Goal: Use online tool/utility: Utilize a website feature to perform a specific function

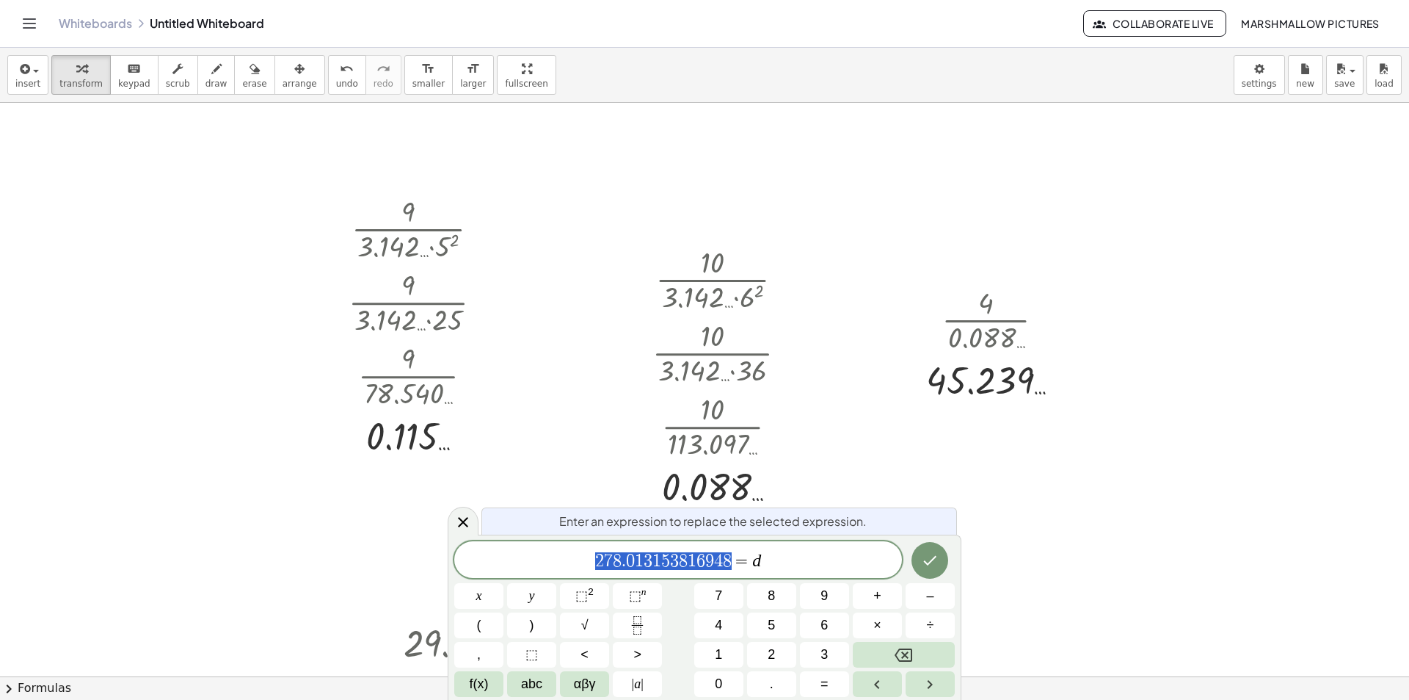
scroll to position [816, 0]
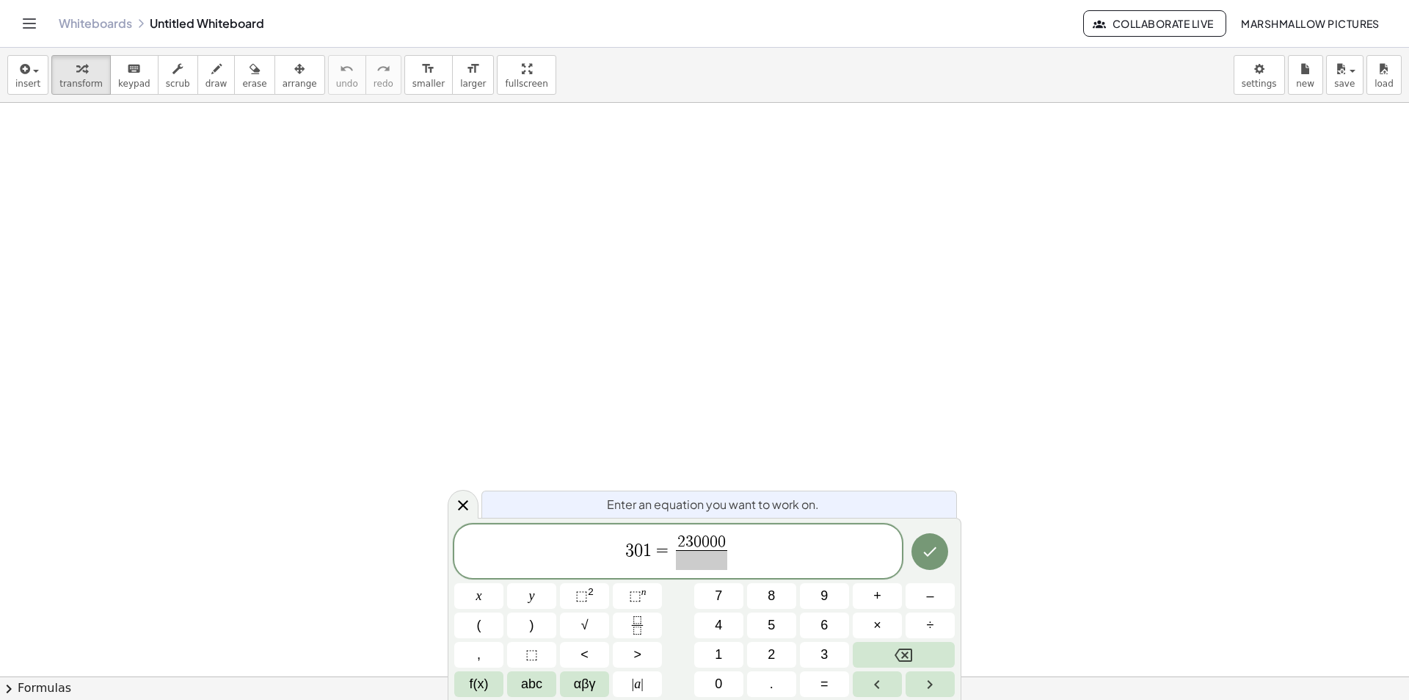
click at [692, 561] on span at bounding box center [701, 560] width 51 height 20
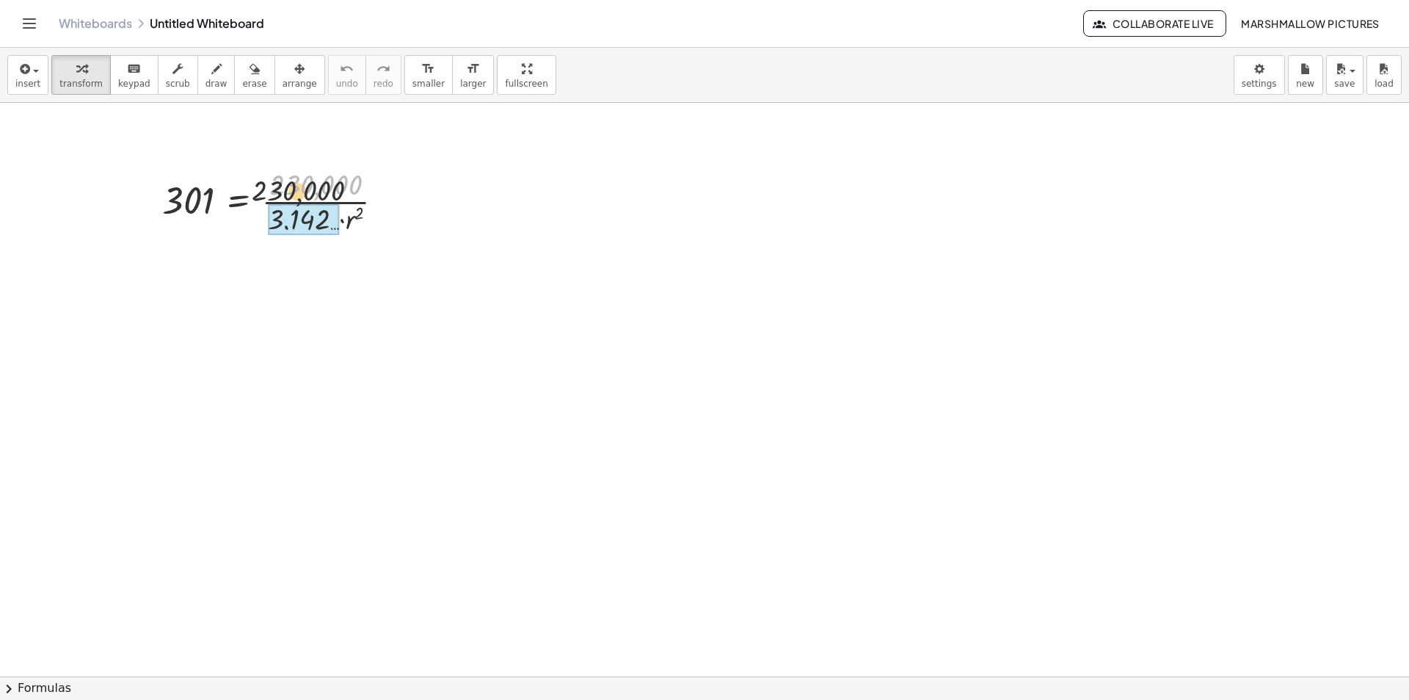
drag, startPoint x: 302, startPoint y: 182, endPoint x: 226, endPoint y: 211, distance: 81.5
click at [226, 211] on div at bounding box center [279, 200] width 248 height 73
click at [286, 224] on div at bounding box center [279, 200] width 248 height 73
click at [313, 208] on div at bounding box center [279, 200] width 248 height 73
click at [308, 202] on div at bounding box center [279, 200] width 248 height 73
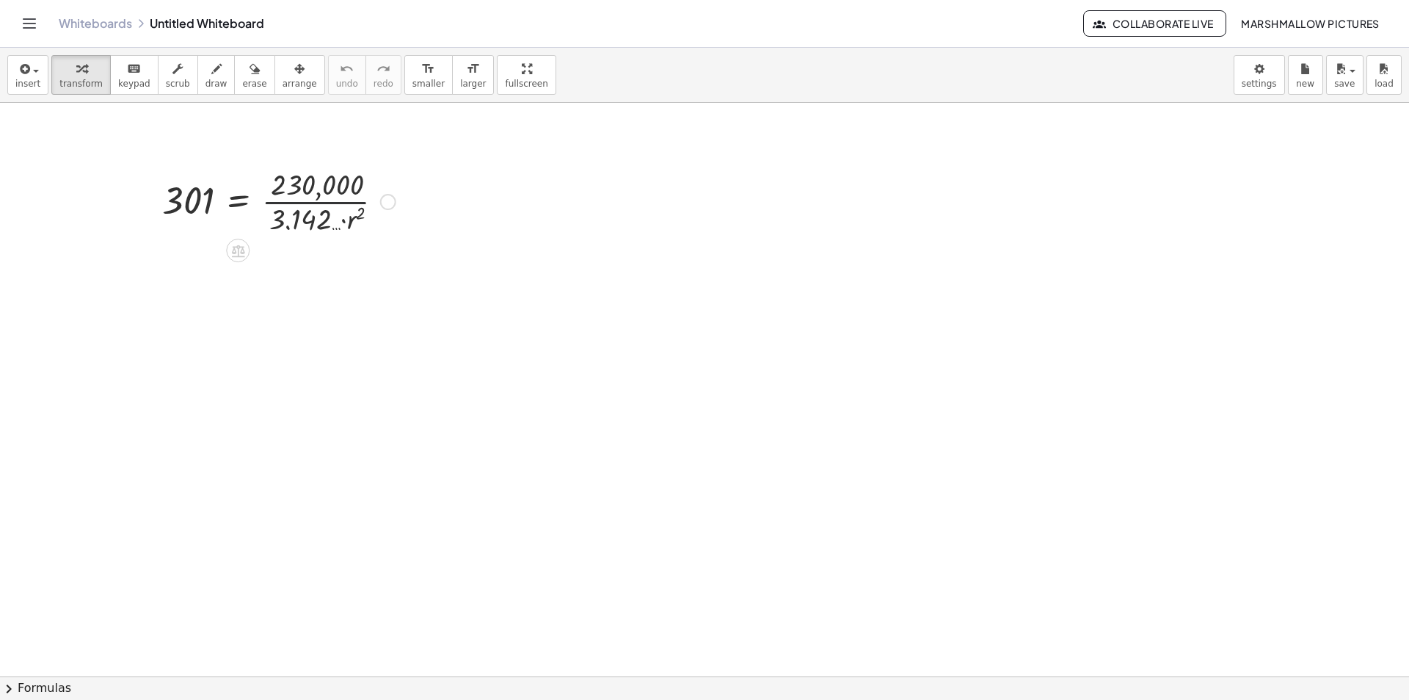
click at [308, 202] on div at bounding box center [279, 200] width 248 height 73
drag, startPoint x: 309, startPoint y: 221, endPoint x: 317, endPoint y: 198, distance: 24.1
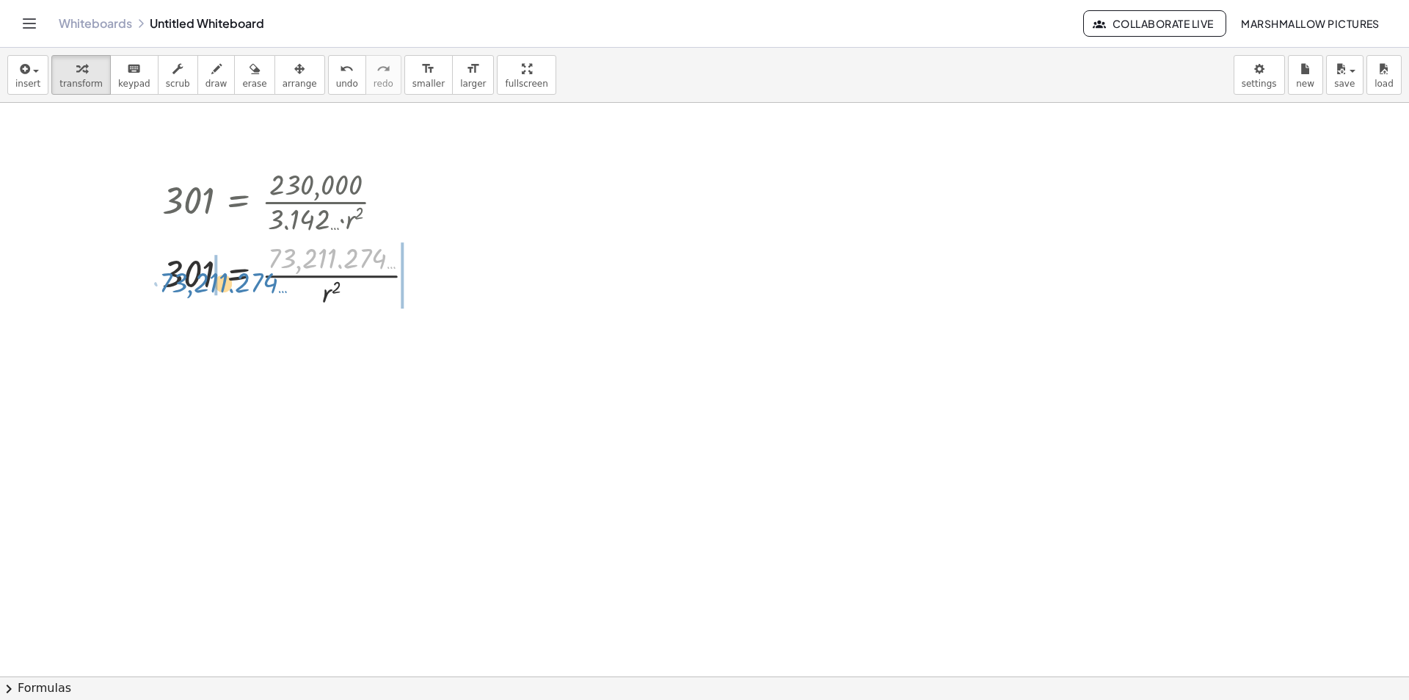
drag, startPoint x: 322, startPoint y: 247, endPoint x: 214, endPoint y: 271, distance: 109.9
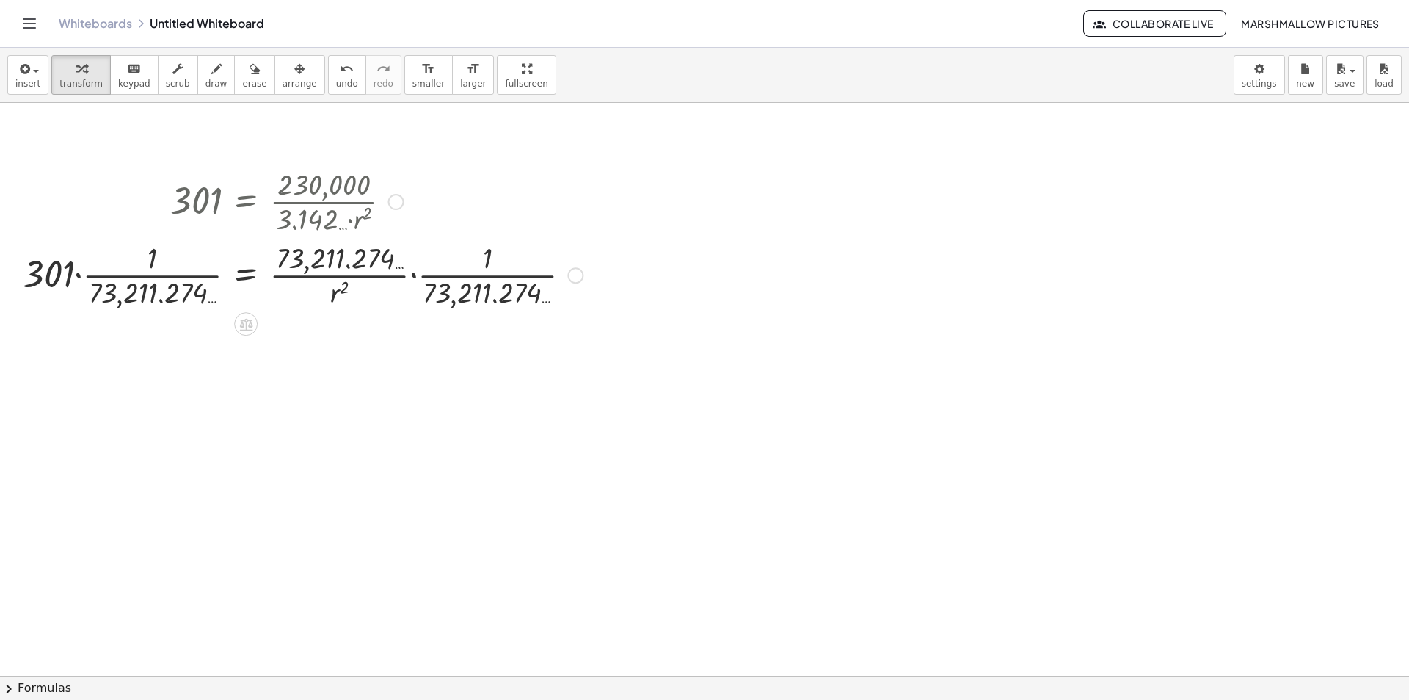
click at [109, 277] on div at bounding box center [302, 273] width 575 height 73
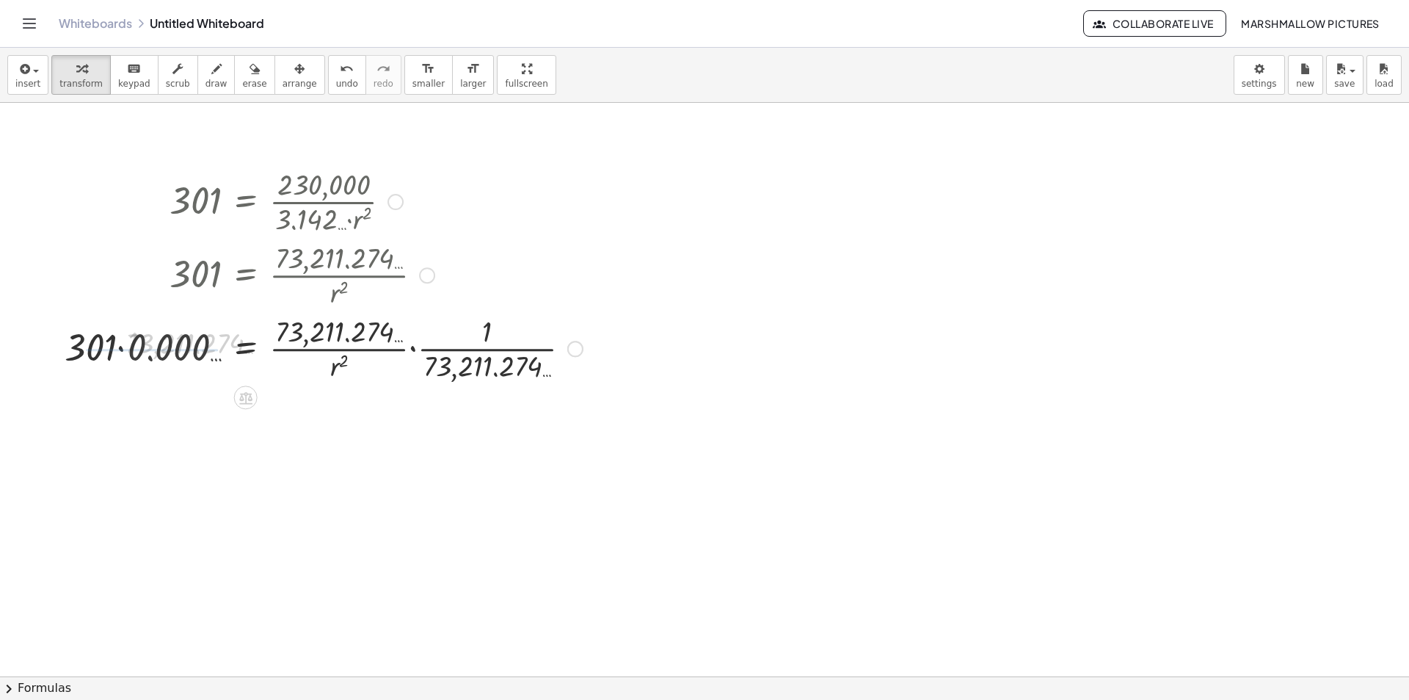
click at [134, 341] on div at bounding box center [324, 346] width 531 height 73
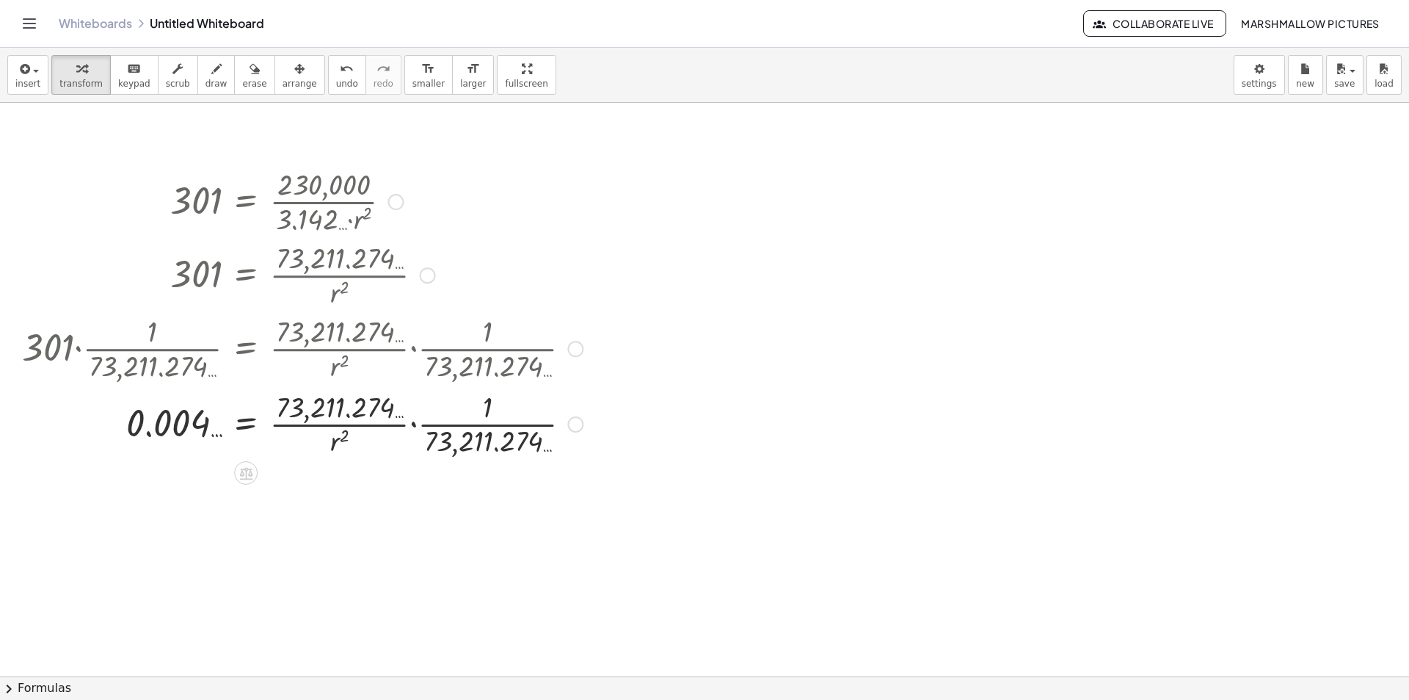
drag, startPoint x: 506, startPoint y: 428, endPoint x: 533, endPoint y: 447, distance: 32.6
click at [508, 429] on div at bounding box center [302, 422] width 575 height 73
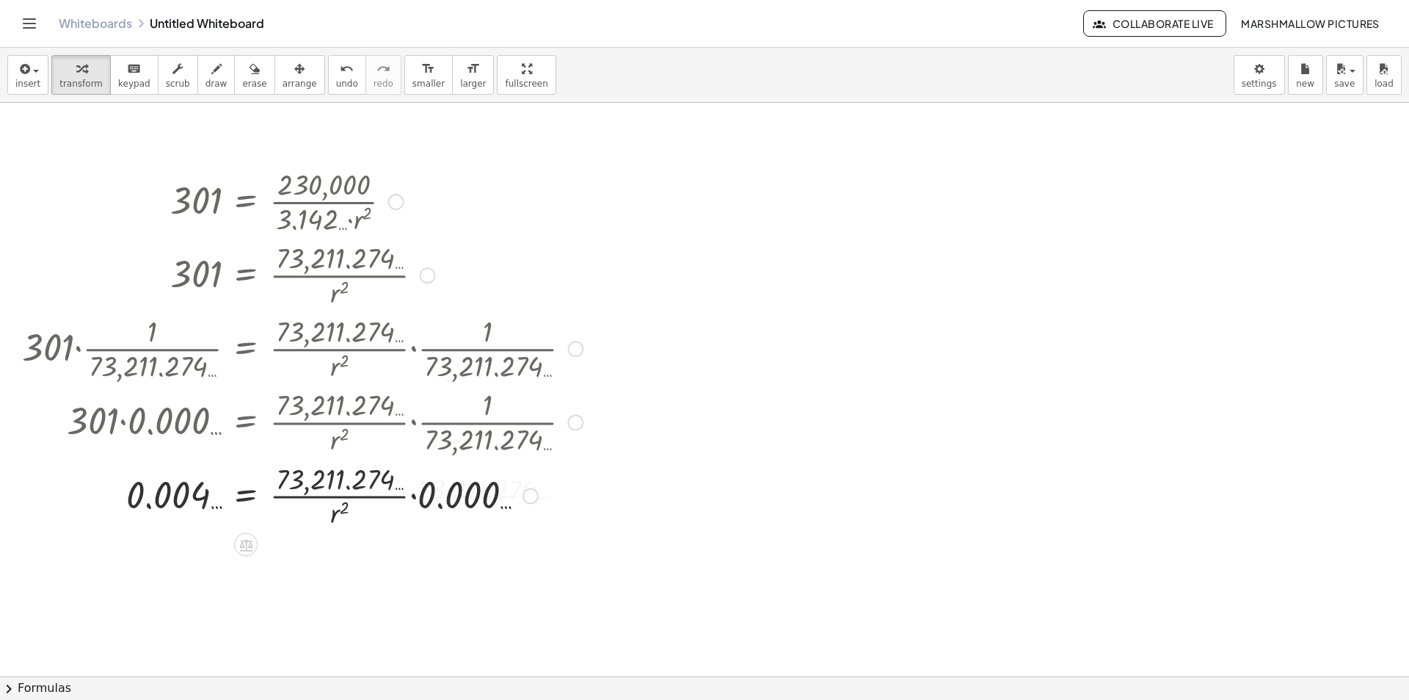
click at [457, 486] on div at bounding box center [302, 494] width 575 height 73
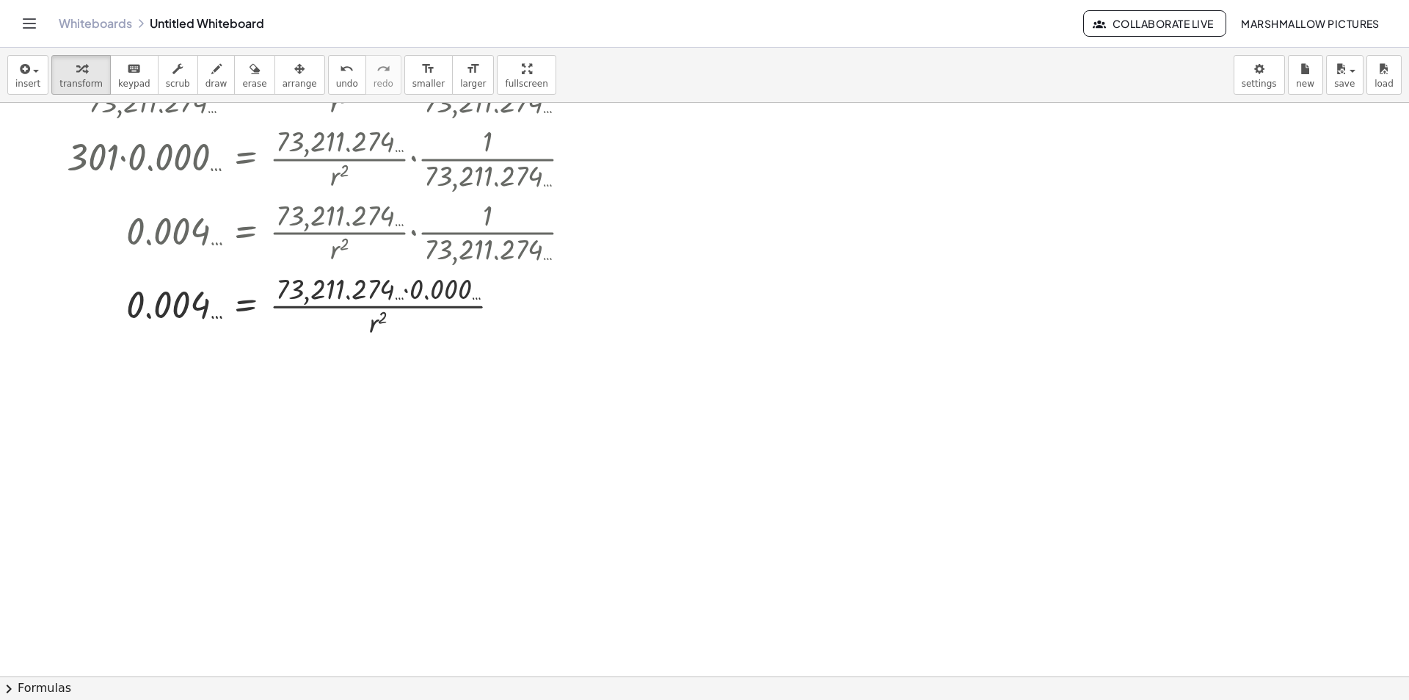
scroll to position [294, 0]
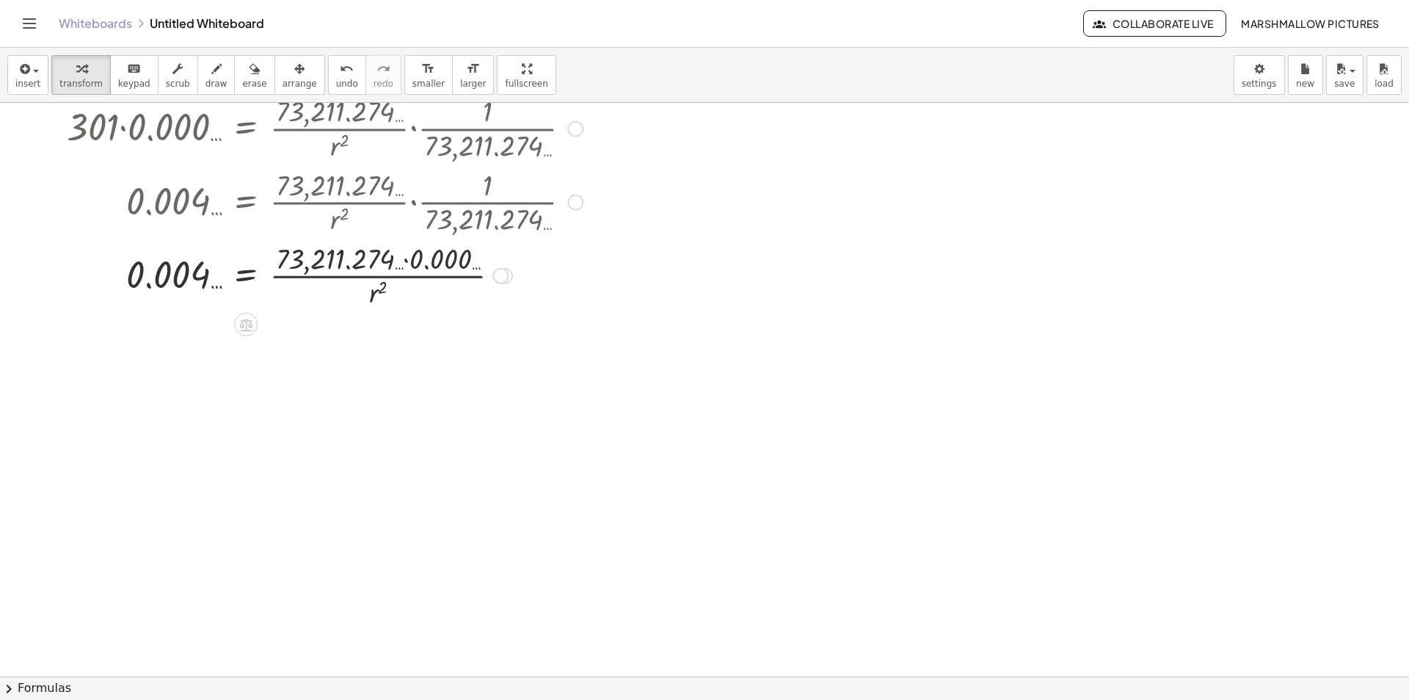
click at [413, 250] on div at bounding box center [302, 274] width 575 height 73
click at [241, 396] on icon at bounding box center [245, 398] width 13 height 12
click at [307, 395] on icon at bounding box center [304, 397] width 13 height 13
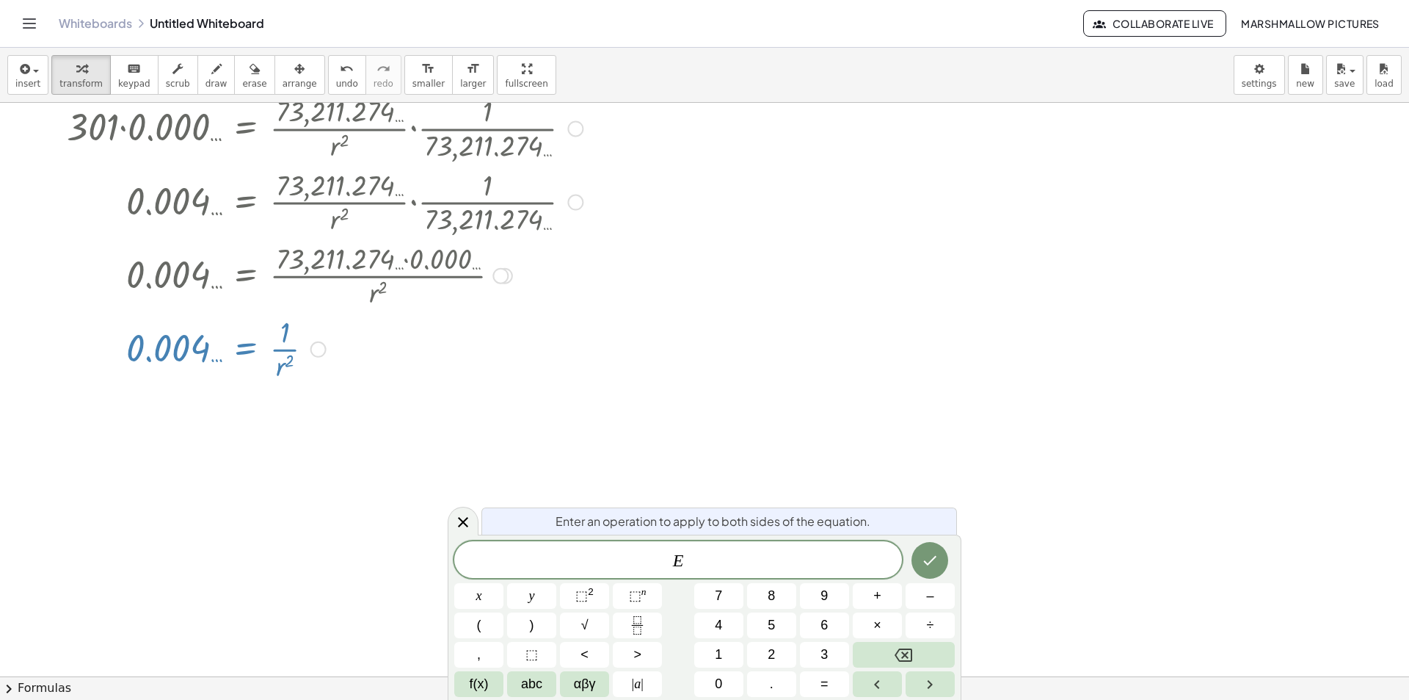
drag, startPoint x: 705, startPoint y: 557, endPoint x: 559, endPoint y: 556, distance: 146.1
click at [568, 556] on span "E ​" at bounding box center [678, 561] width 448 height 21
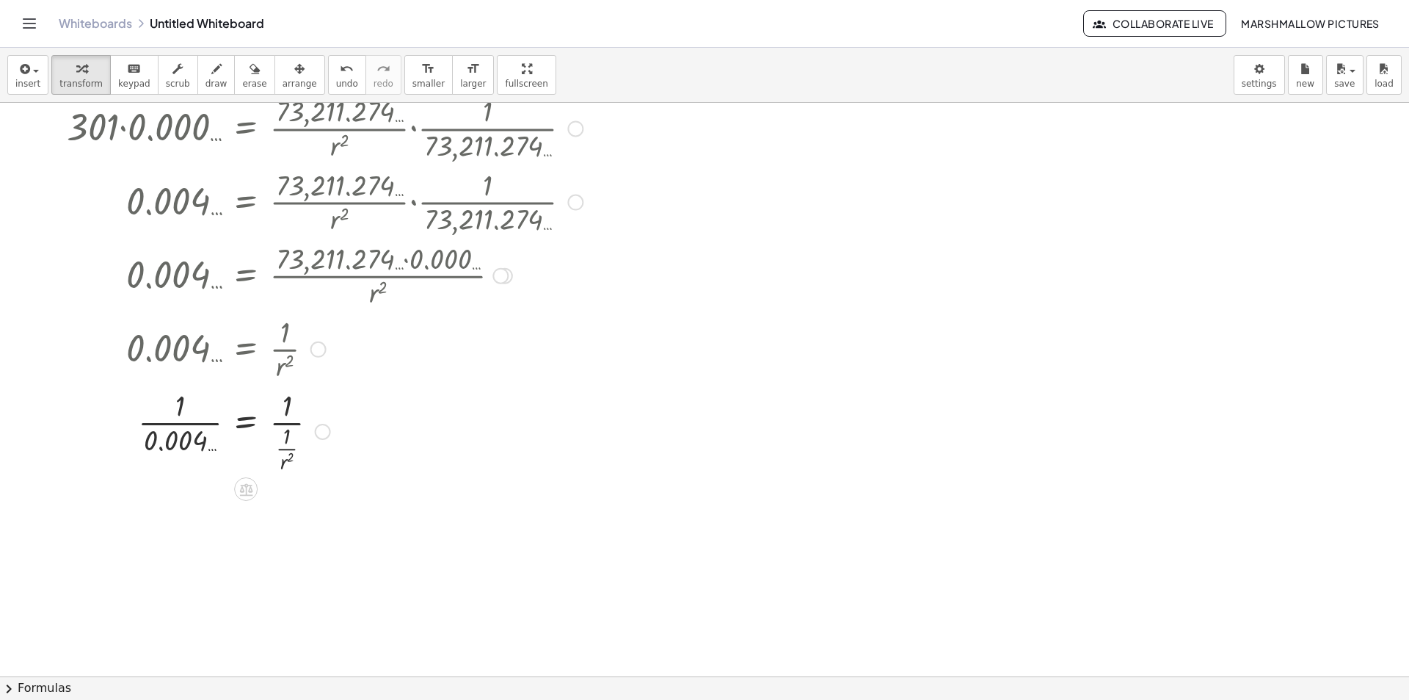
click at [197, 426] on div at bounding box center [302, 430] width 575 height 91
click at [288, 429] on div at bounding box center [302, 430] width 575 height 91
drag, startPoint x: 286, startPoint y: 560, endPoint x: 286, endPoint y: 506, distance: 54.3
click at [300, 507] on div at bounding box center [302, 521] width 575 height 50
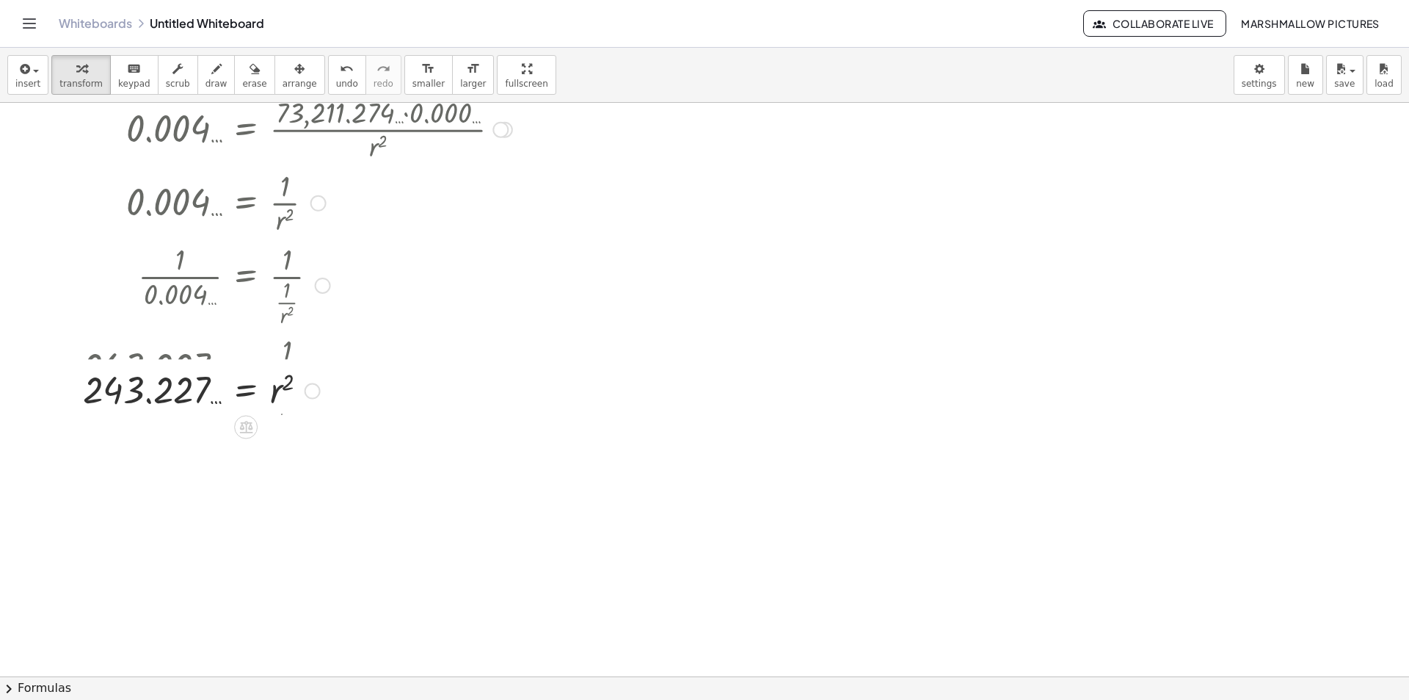
scroll to position [440, 0]
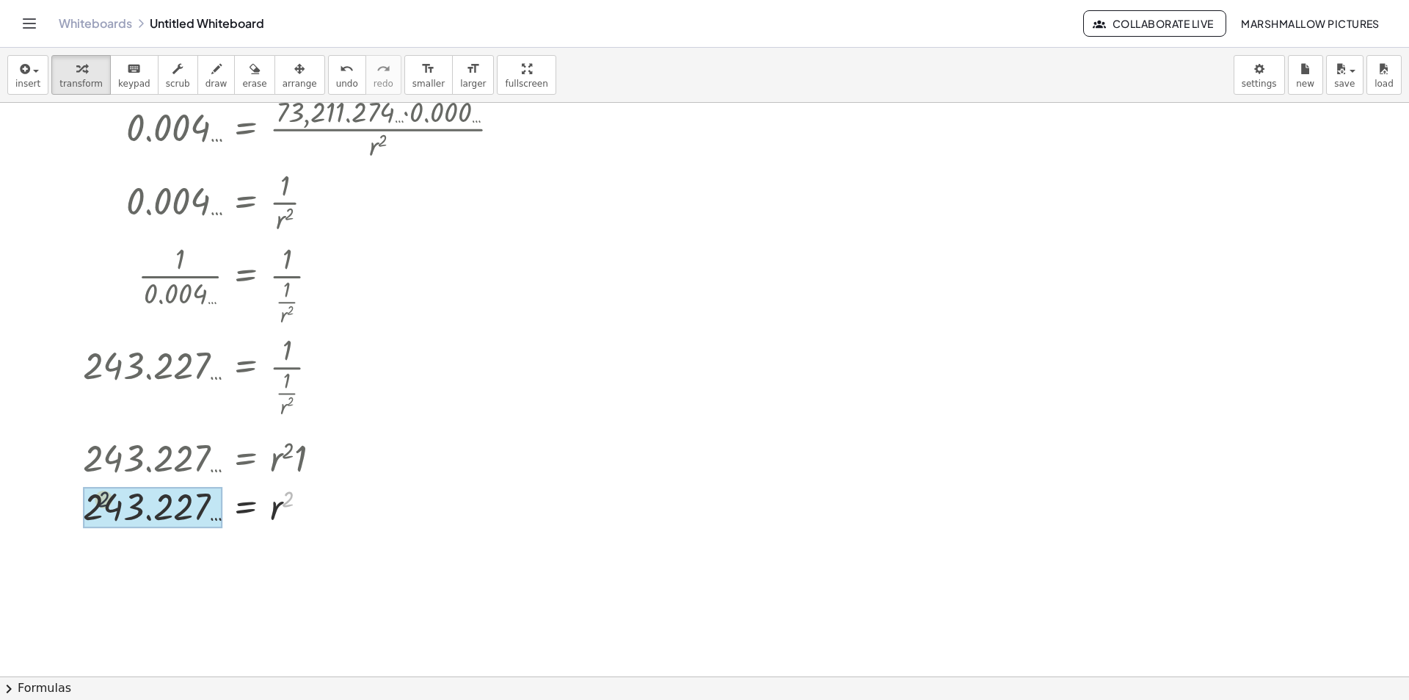
drag, startPoint x: 286, startPoint y: 499, endPoint x: 191, endPoint y: 499, distance: 95.4
click at [133, 517] on div at bounding box center [302, 506] width 575 height 54
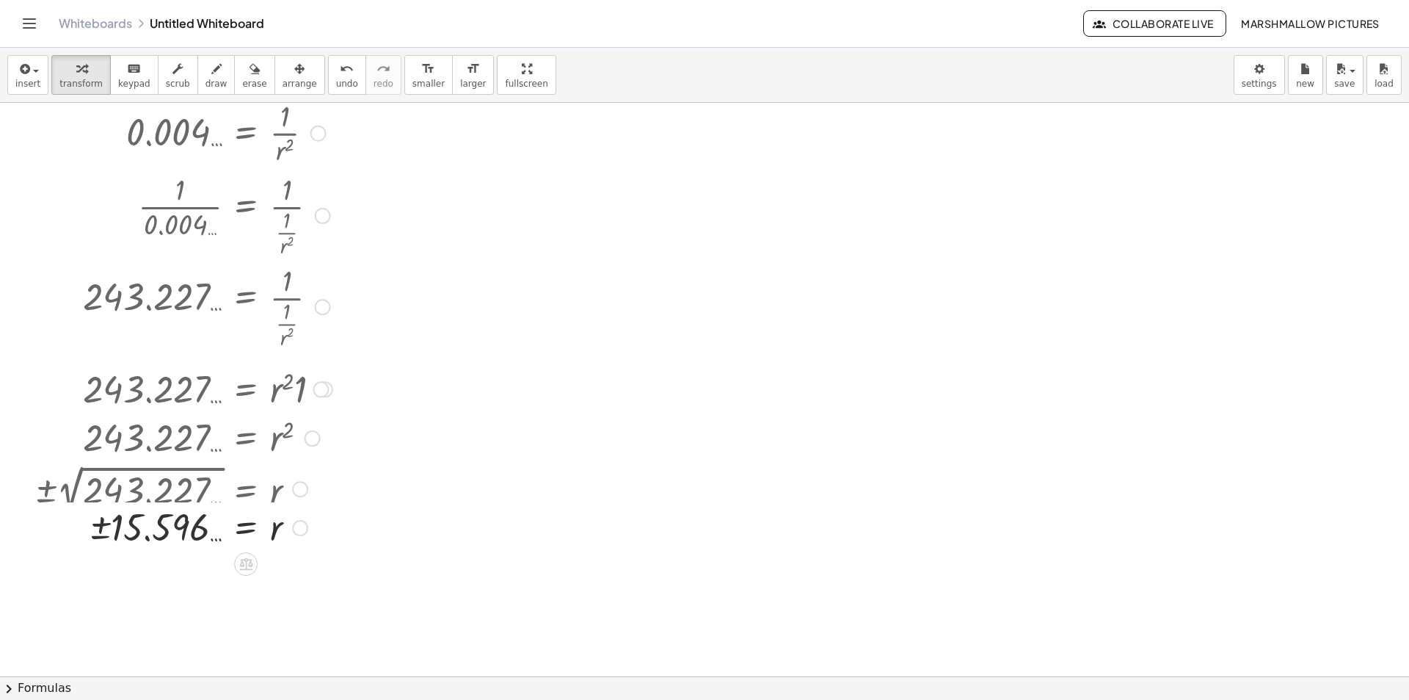
scroll to position [661, 0]
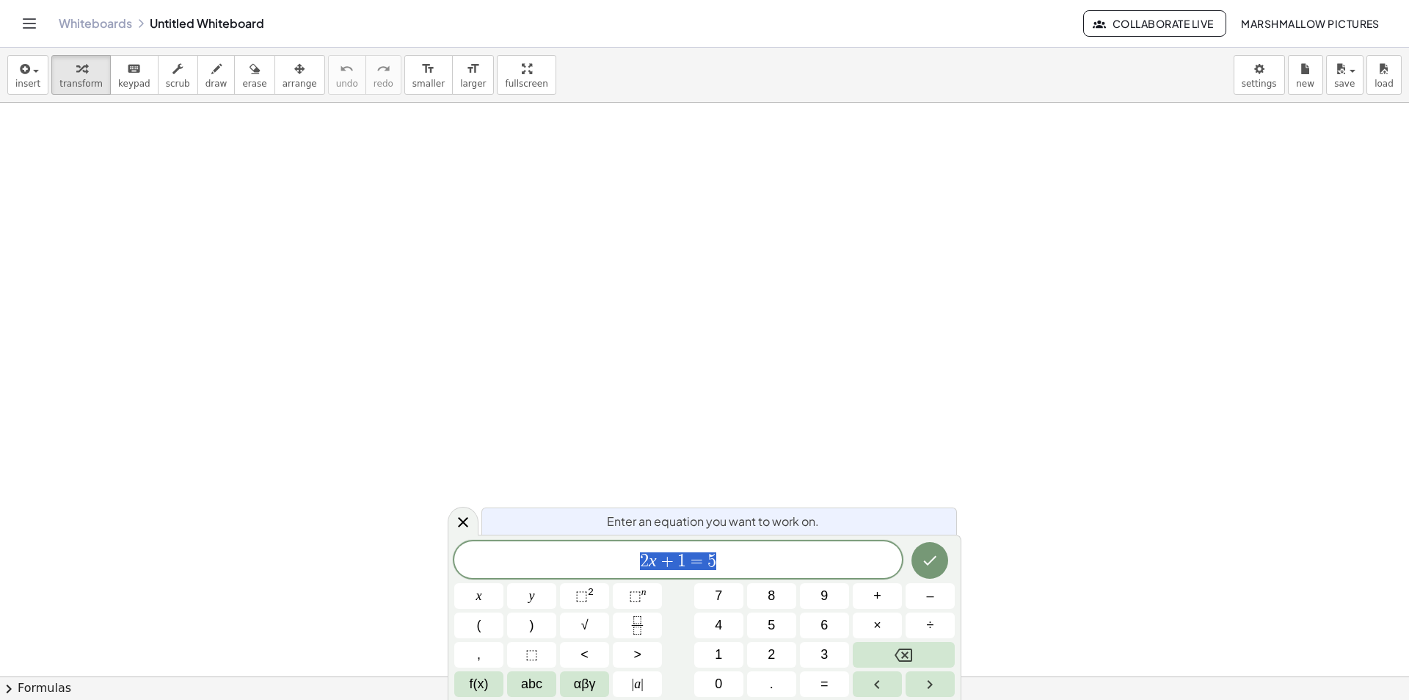
drag, startPoint x: 475, startPoint y: 524, endPoint x: 403, endPoint y: 239, distance: 294.5
click at [474, 524] on div at bounding box center [463, 520] width 31 height 29
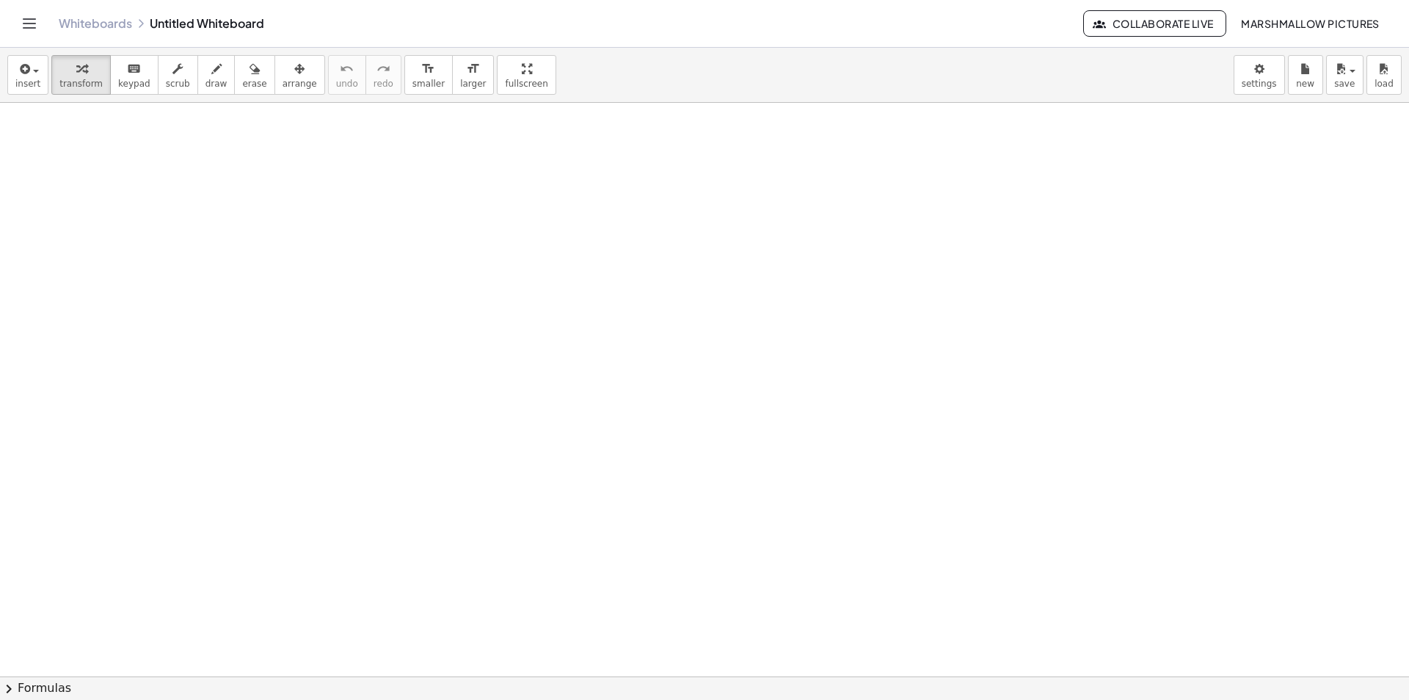
click at [805, 289] on div at bounding box center [724, 264] width 272 height 73
click at [800, 284] on div at bounding box center [727, 264] width 278 height 73
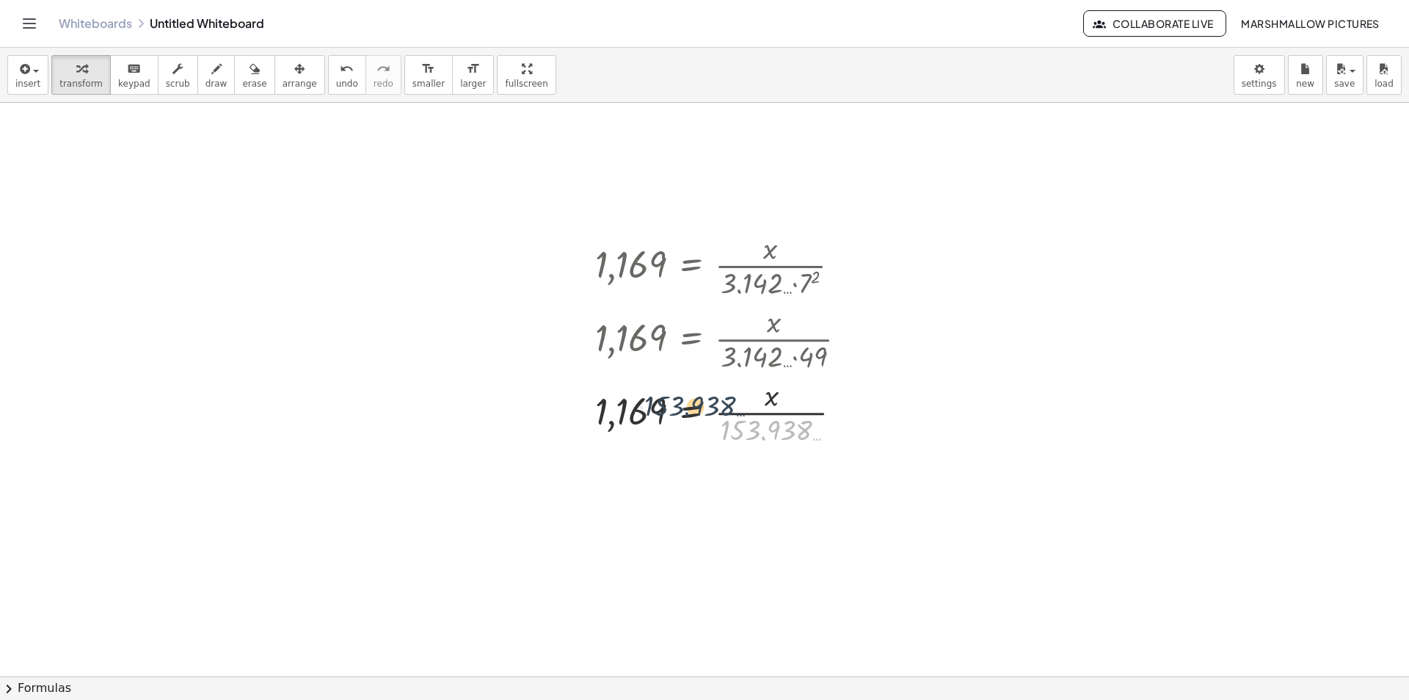
drag, startPoint x: 724, startPoint y: 424, endPoint x: 662, endPoint y: 404, distance: 64.5
click at [662, 404] on div at bounding box center [727, 410] width 278 height 73
drag, startPoint x: 697, startPoint y: 421, endPoint x: 611, endPoint y: 410, distance: 86.0
click at [611, 410] on div at bounding box center [727, 410] width 278 height 73
click at [661, 417] on div at bounding box center [725, 410] width 562 height 73
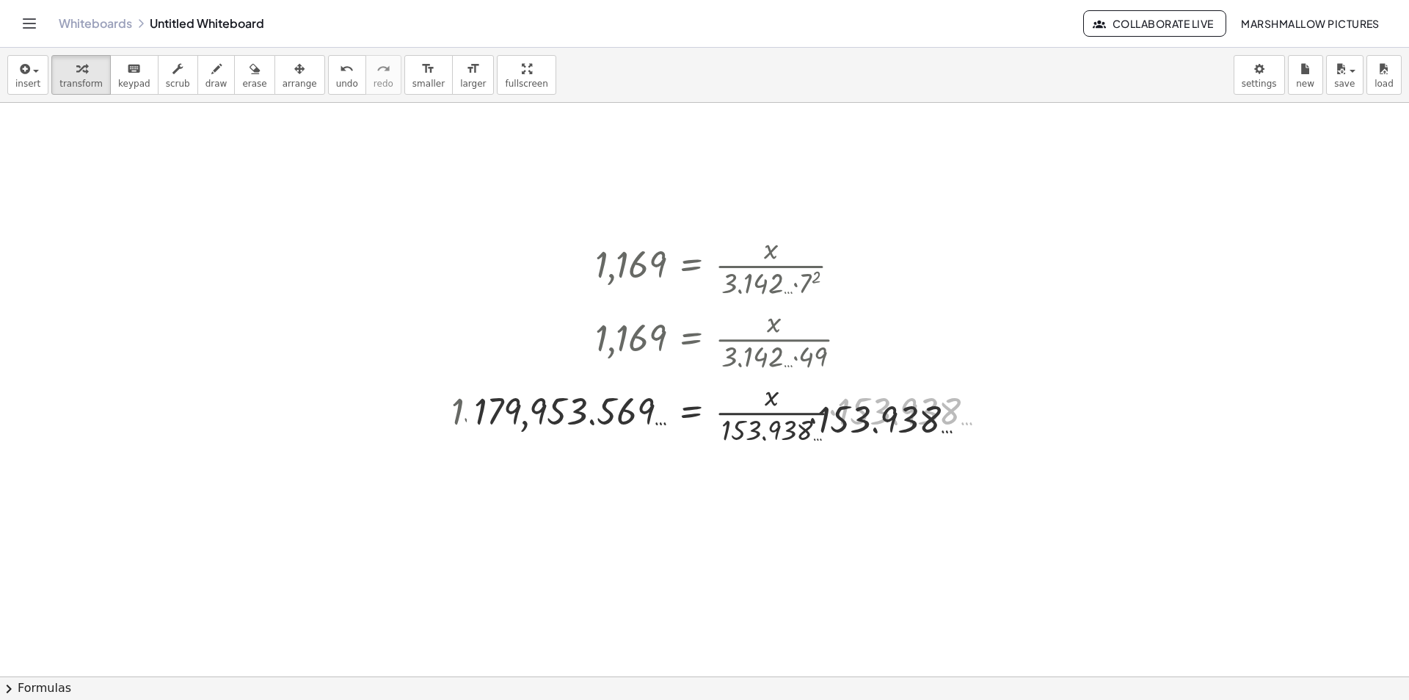
drag, startPoint x: 834, startPoint y: 443, endPoint x: 811, endPoint y: 456, distance: 26.0
click at [691, 266] on div "1,169 = · x · 3.142 … · 7 2 1,169 = · x · 3.142 … · 49 1,169 = · x · 153.938 … …" at bounding box center [691, 266] width 0 height 0
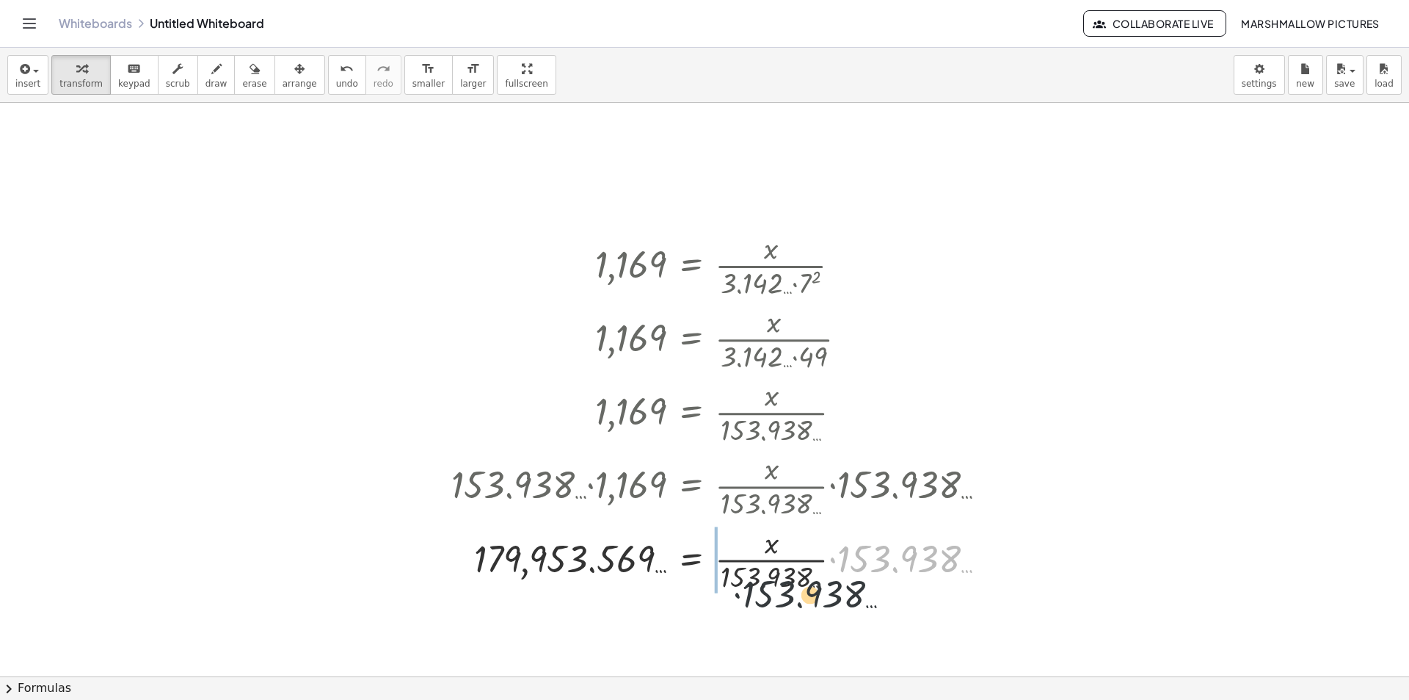
drag, startPoint x: 889, startPoint y: 556, endPoint x: 787, endPoint y: 592, distance: 108.4
click at [787, 592] on div at bounding box center [725, 558] width 562 height 73
drag, startPoint x: 885, startPoint y: 552, endPoint x: 797, endPoint y: 581, distance: 92.6
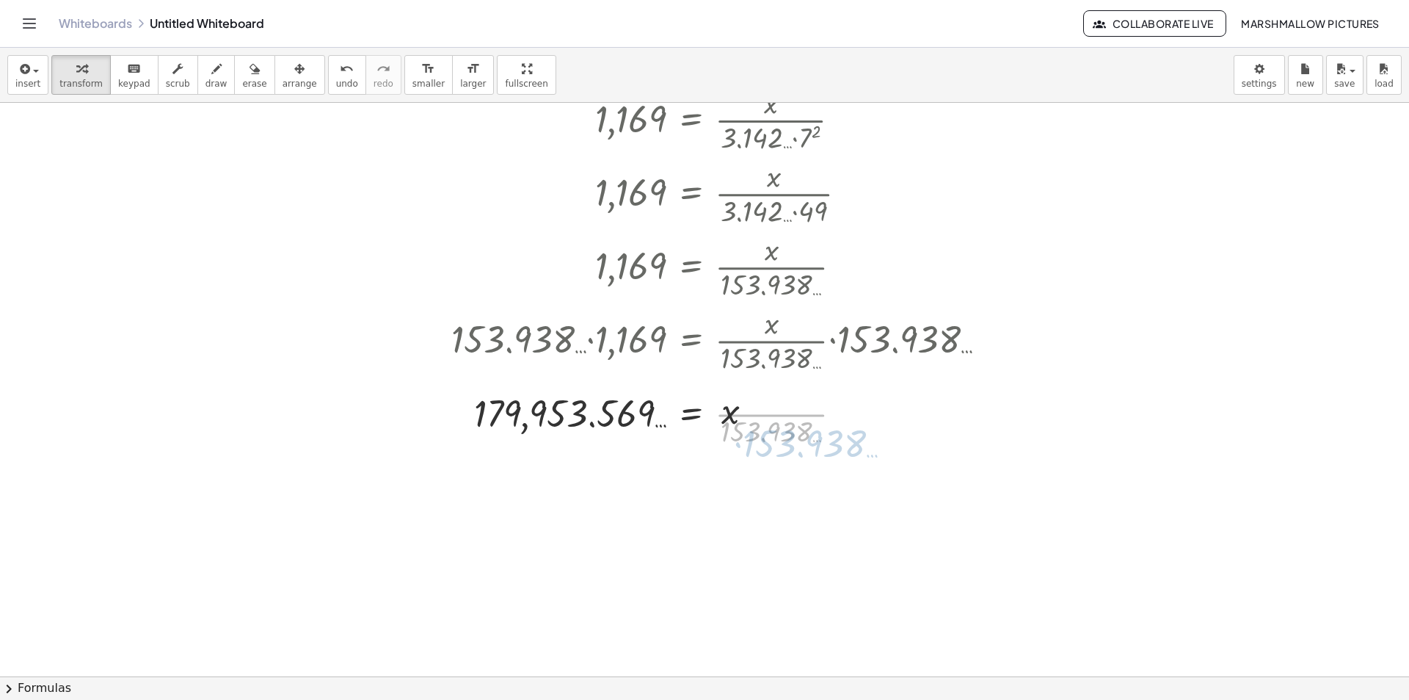
scroll to position [147, 0]
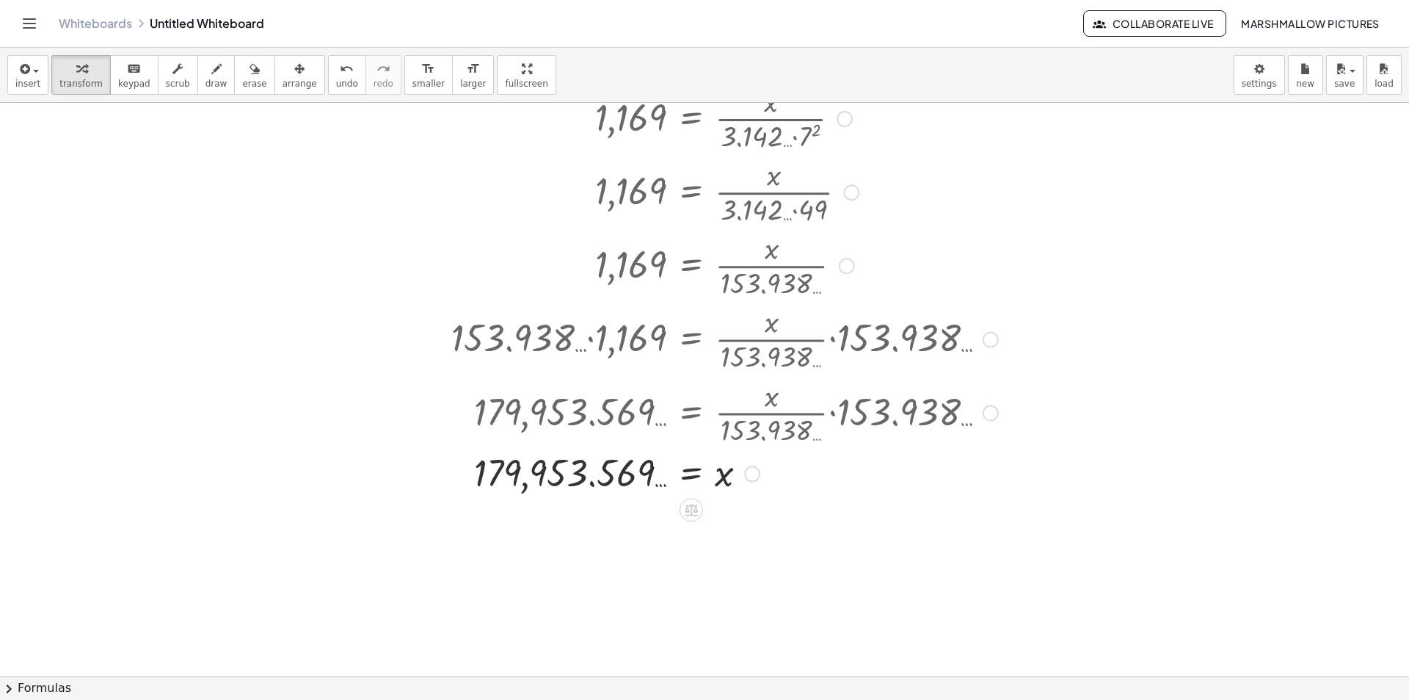
click at [752, 475] on div at bounding box center [752, 473] width 16 height 16
click at [817, 433] on li "Transform line" at bounding box center [842, 440] width 125 height 22
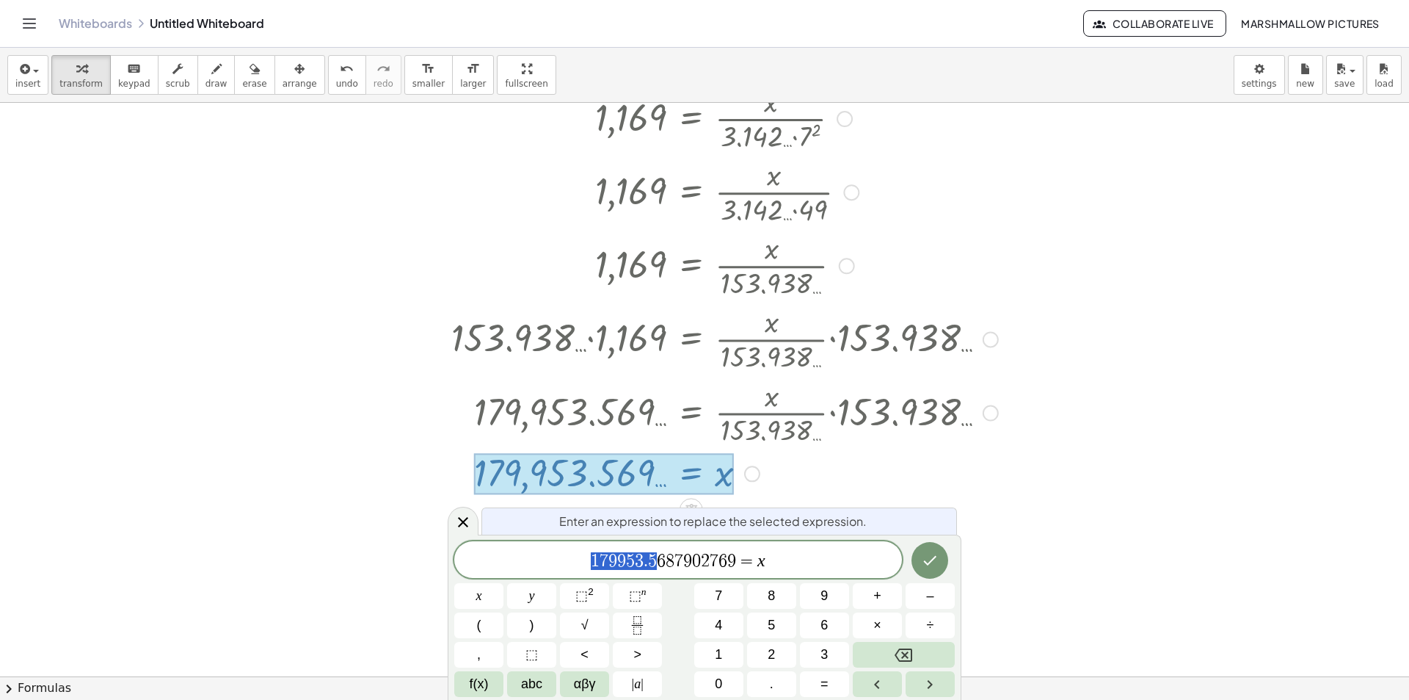
drag, startPoint x: 654, startPoint y: 557, endPoint x: 495, endPoint y: 557, distance: 158.6
